Goal: Task Accomplishment & Management: Complete application form

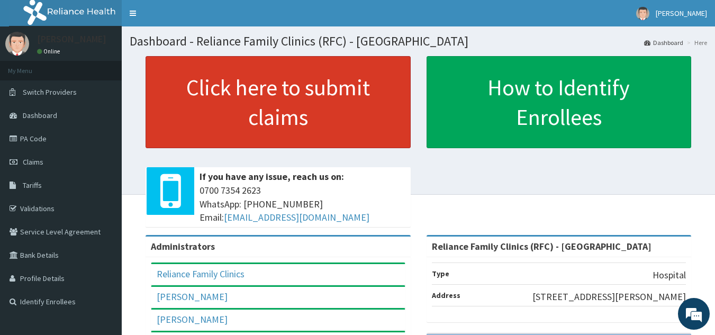
click at [186, 103] on link "Click here to submit claims" at bounding box center [278, 102] width 265 height 92
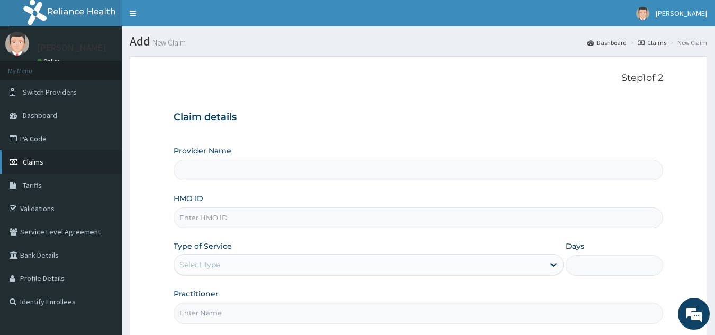
click at [38, 165] on span "Claims" at bounding box center [33, 162] width 21 height 10
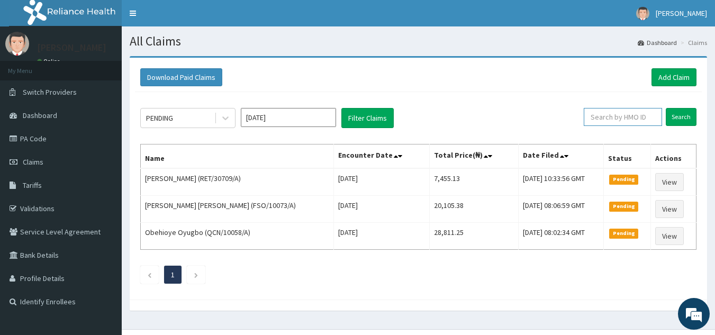
click at [639, 118] on input "text" at bounding box center [623, 117] width 78 height 18
paste input "AEG/10007/A"
type input "AEG/10007/A"
click at [666, 108] on input "Search" at bounding box center [681, 117] width 31 height 18
